Goal: Information Seeking & Learning: Learn about a topic

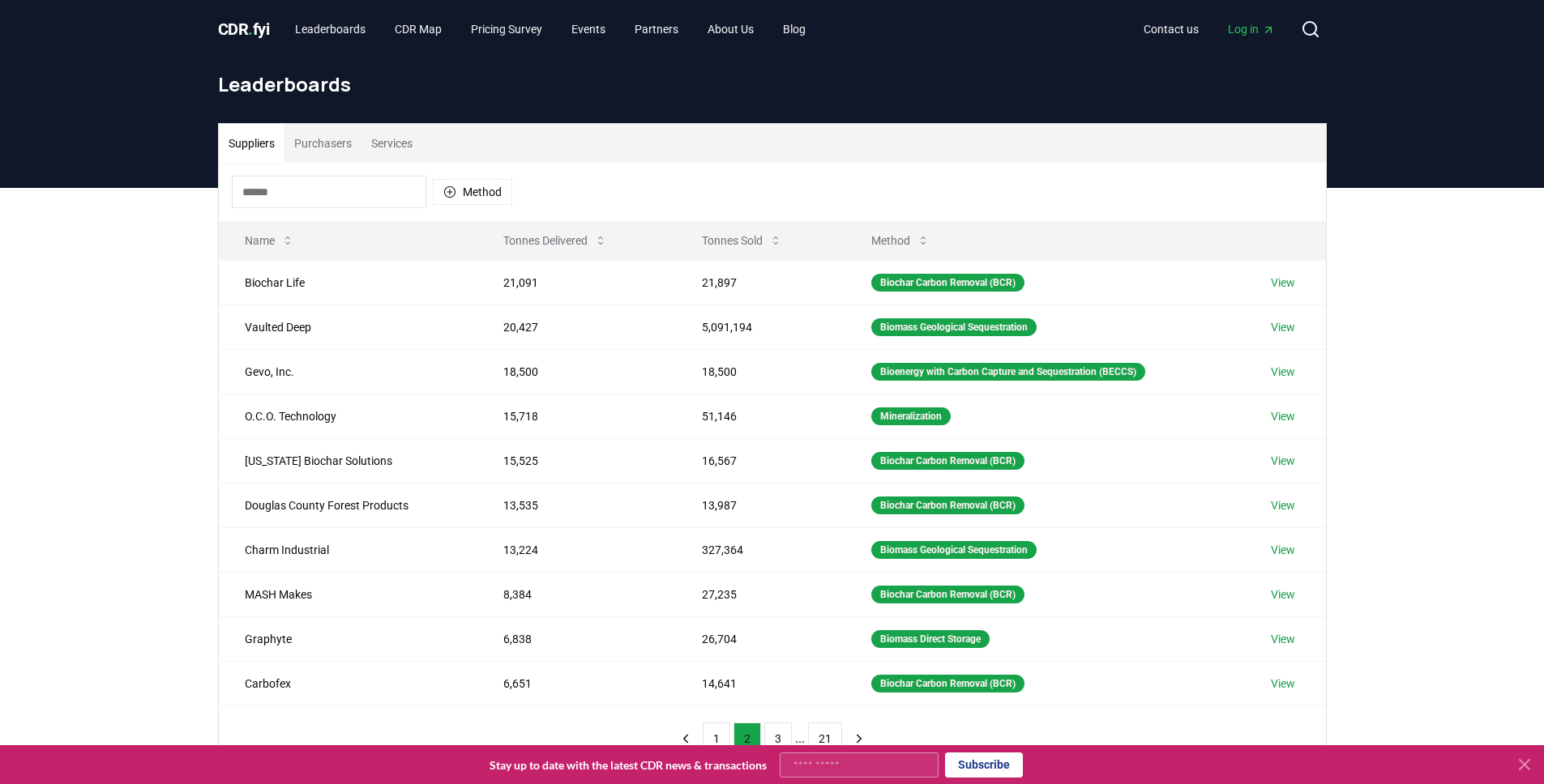
scroll to position [138, 0]
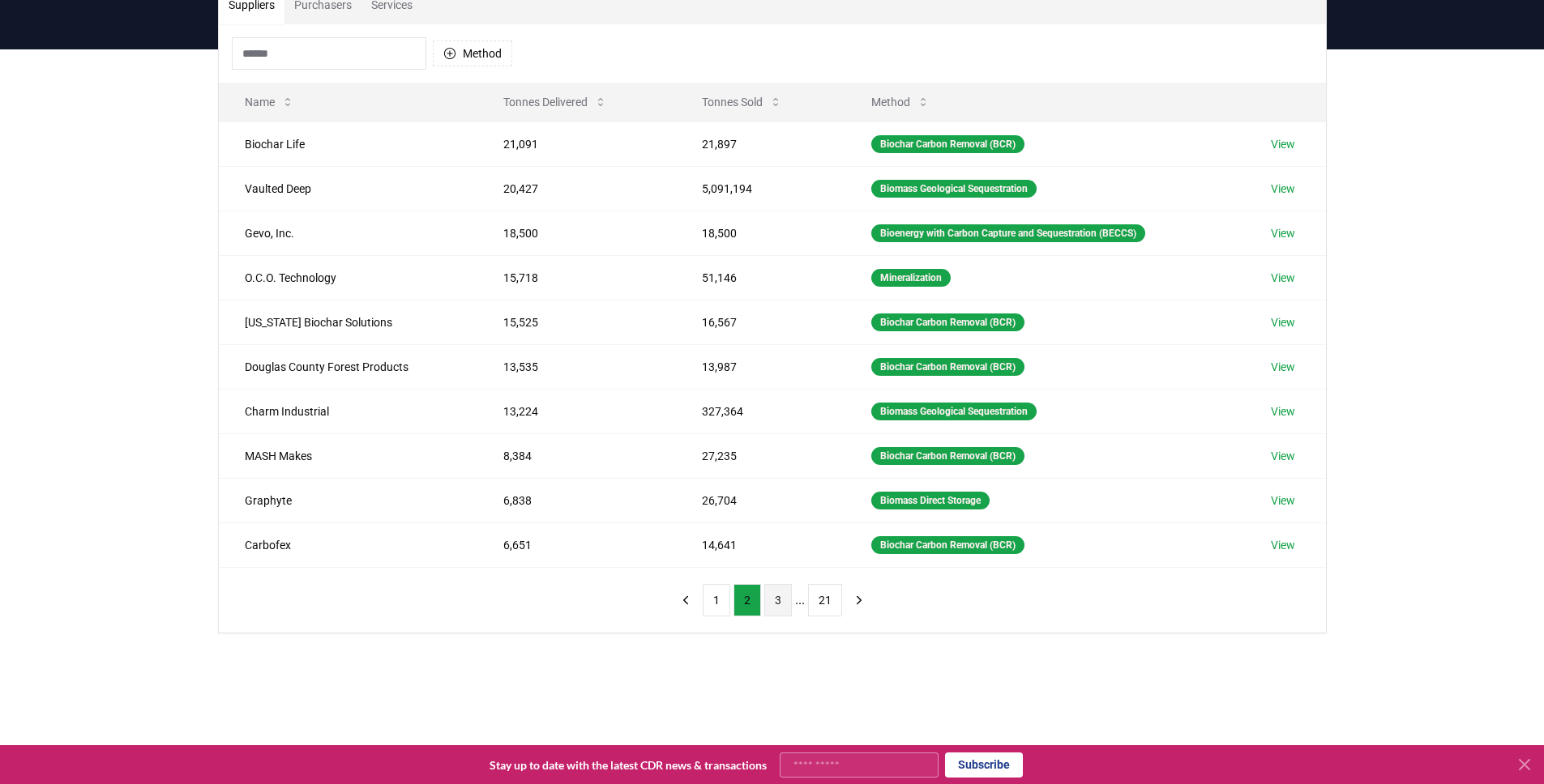
click at [774, 607] on button "3" at bounding box center [778, 600] width 27 height 33
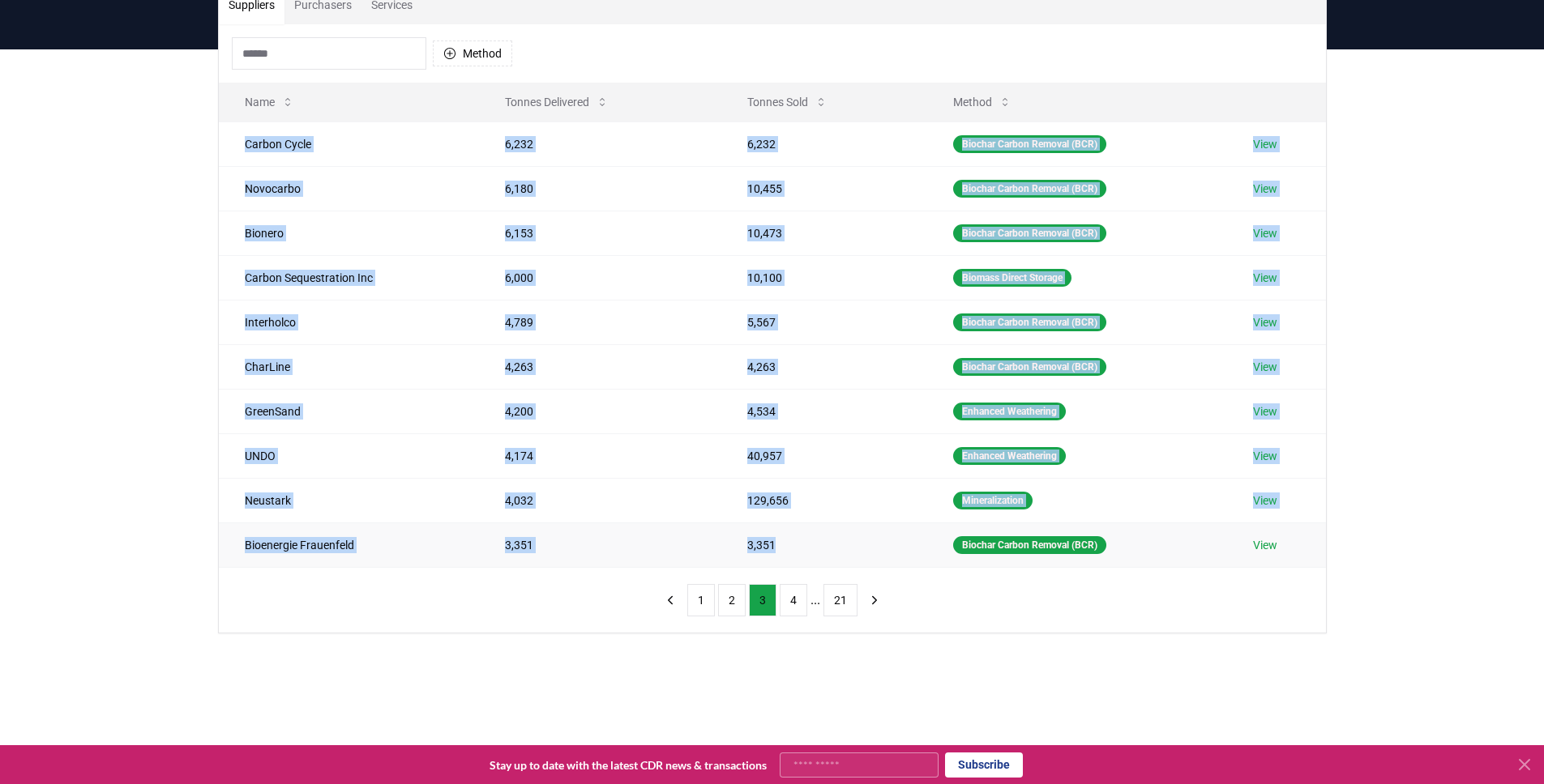
drag, startPoint x: 239, startPoint y: 134, endPoint x: 787, endPoint y: 550, distance: 688.0
click at [789, 558] on tbody "Carbon Cycle 6,232 6,232 Biochar Carbon Removal (BCR) View Novocarbo 6,180 10,4…" at bounding box center [772, 344] width 1107 height 446
click at [787, 542] on td "3,351" at bounding box center [824, 545] width 206 height 45
drag, startPoint x: 787, startPoint y: 542, endPoint x: 250, endPoint y: 131, distance: 676.2
click at [250, 131] on tbody "Carbon Cycle 6,232 6,232 Biochar Carbon Removal (BCR) View Novocarbo 6,180 10,4…" at bounding box center [772, 344] width 1107 height 446
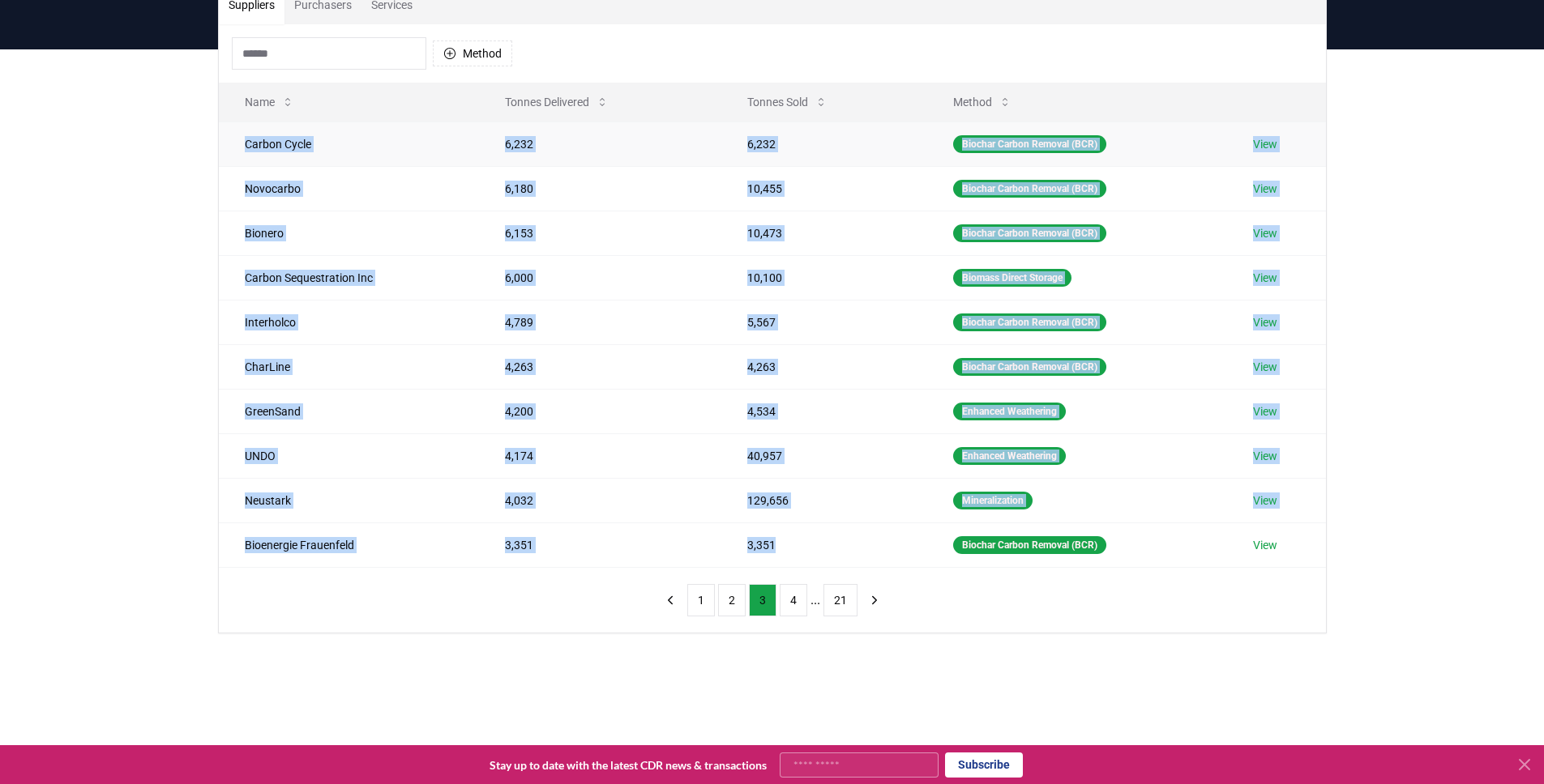
click at [238, 137] on td "Carbon Cycle" at bounding box center [349, 144] width 260 height 45
drag, startPoint x: 238, startPoint y: 137, endPoint x: 740, endPoint y: 564, distance: 659.0
click at [739, 565] on tbody "Carbon Cycle 6,232 6,232 Biochar Carbon Removal (BCR) View Novocarbo 6,180 10,4…" at bounding box center [772, 344] width 1107 height 446
click at [801, 554] on td "3,351" at bounding box center [824, 545] width 206 height 45
drag, startPoint x: 800, startPoint y: 552, endPoint x: 239, endPoint y: 149, distance: 690.7
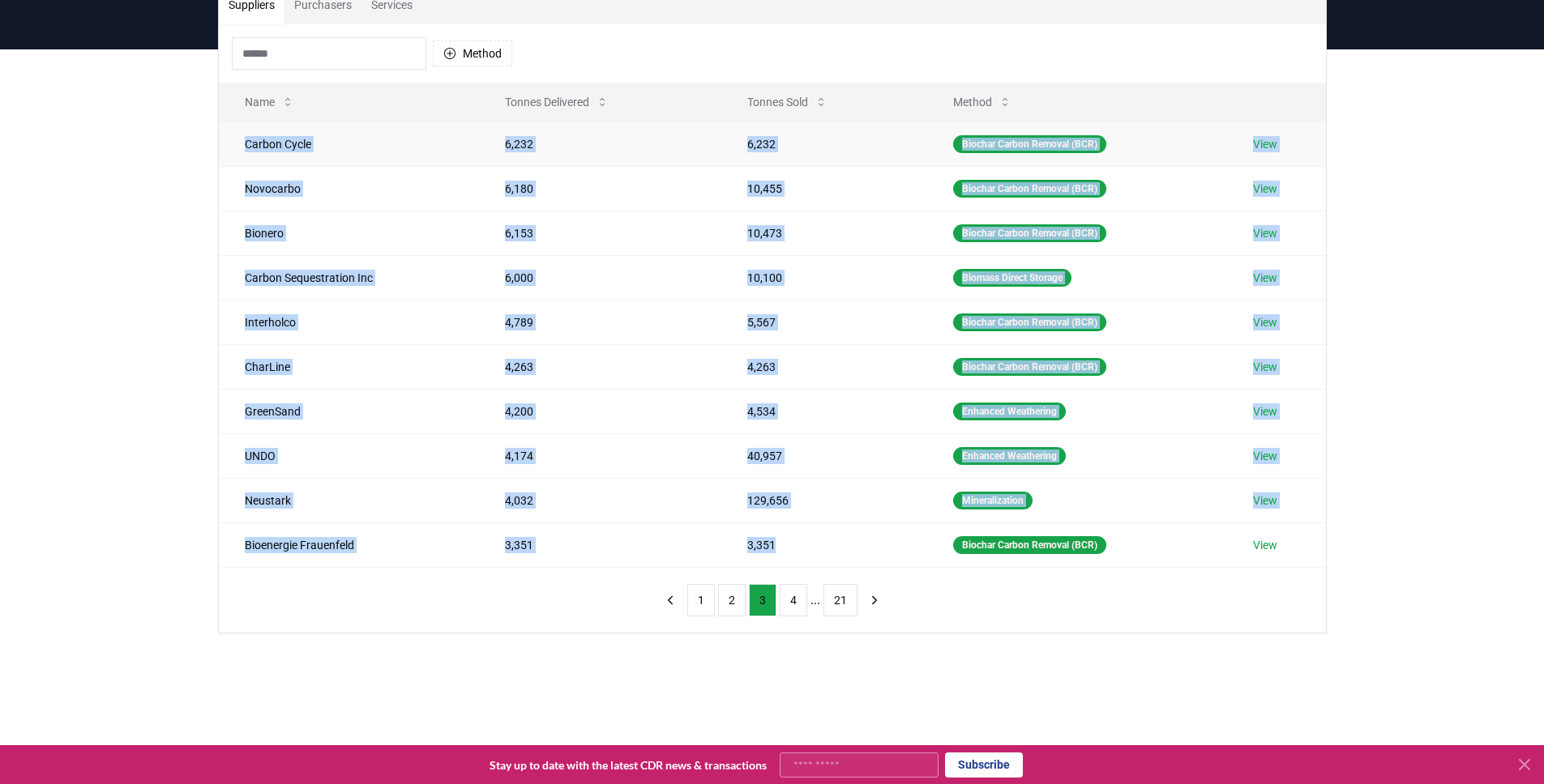
click at [238, 151] on tbody "Carbon Cycle 6,232 6,232 Biochar Carbon Removal (BCR) View Novocarbo 6,180 10,4…" at bounding box center [772, 344] width 1107 height 446
click at [239, 149] on td "Carbon Cycle" at bounding box center [349, 144] width 260 height 45
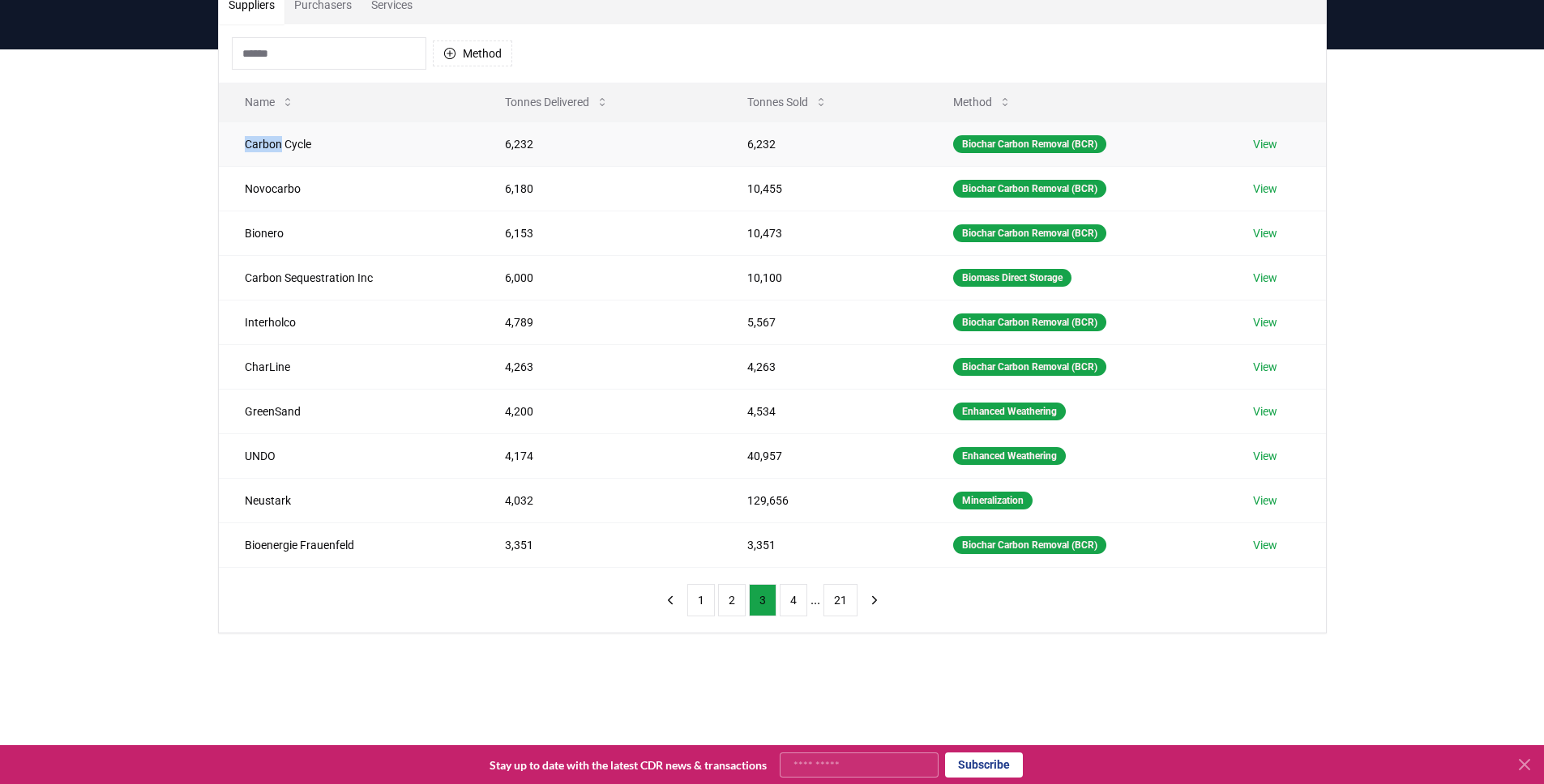
click at [239, 149] on td "Carbon Cycle" at bounding box center [349, 144] width 260 height 45
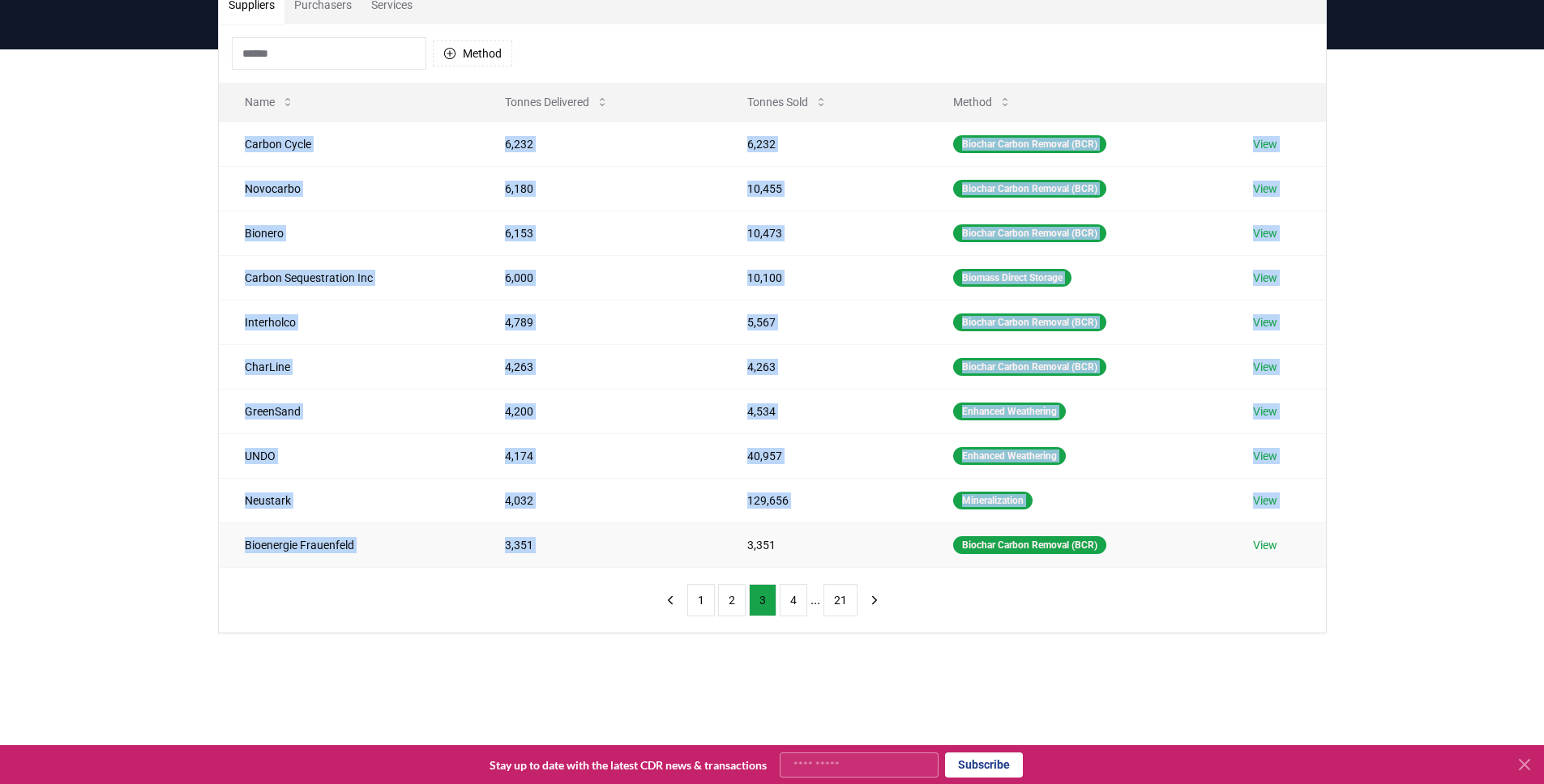
drag, startPoint x: 239, startPoint y: 149, endPoint x: 602, endPoint y: 559, distance: 547.6
click at [602, 559] on tbody "Carbon Cycle 6,232 6,232 Biochar Carbon Removal (BCR) View Novocarbo 6,180 10,4…" at bounding box center [772, 344] width 1107 height 446
click at [780, 599] on button "4" at bounding box center [793, 600] width 27 height 33
